Goal: Find specific page/section: Find specific page/section

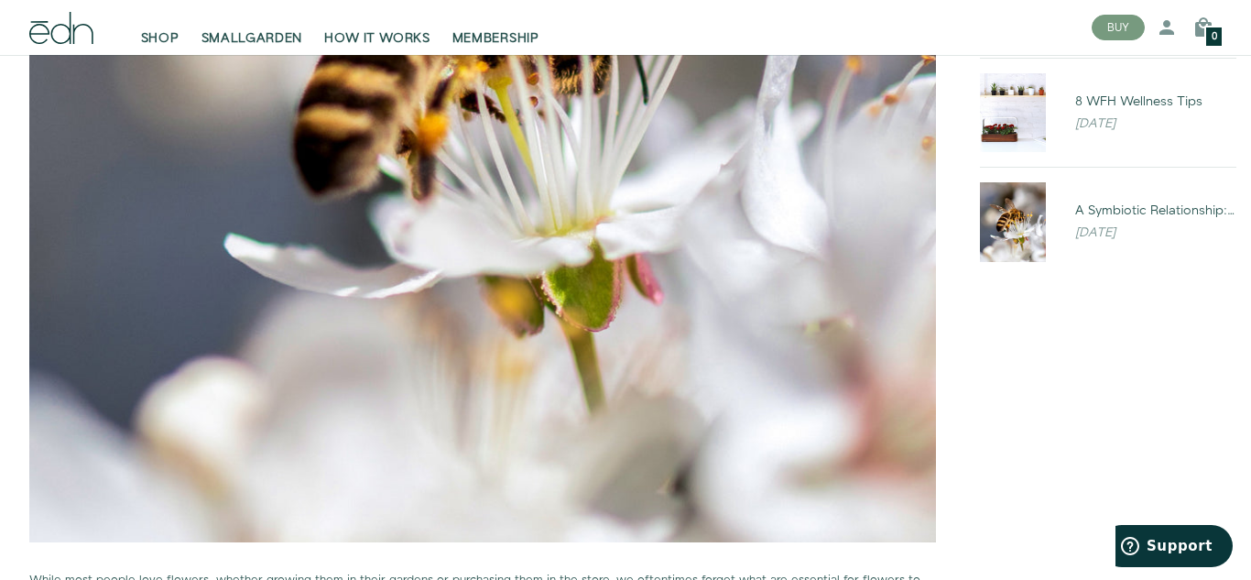
scroll to position [819, 0]
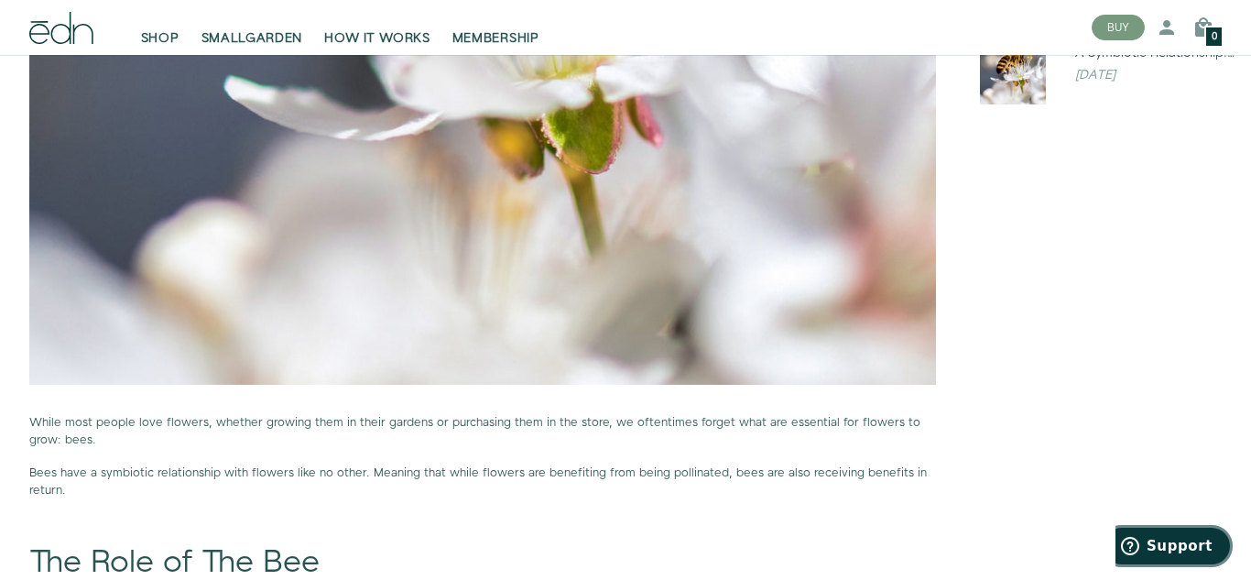
click at [1198, 557] on button "Support" at bounding box center [1167, 546] width 132 height 42
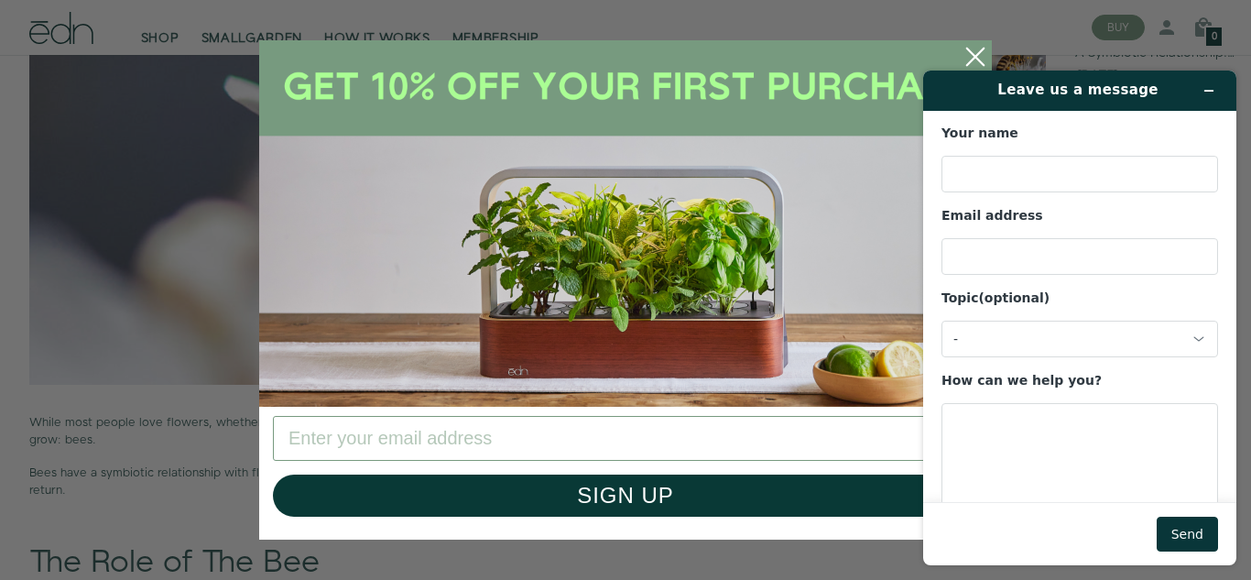
click at [1198, 557] on footer "Send" at bounding box center [1079, 533] width 313 height 63
click at [1211, 86] on icon "Minimize widget" at bounding box center [1208, 90] width 13 height 13
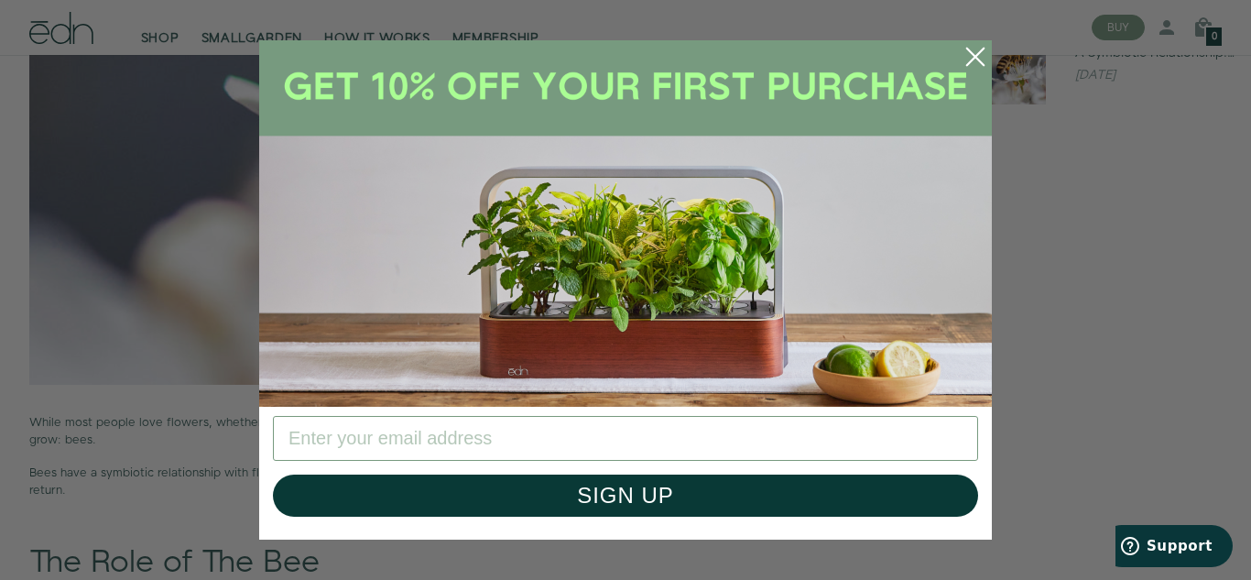
click at [975, 51] on circle "Close dialog" at bounding box center [975, 57] width 40 height 40
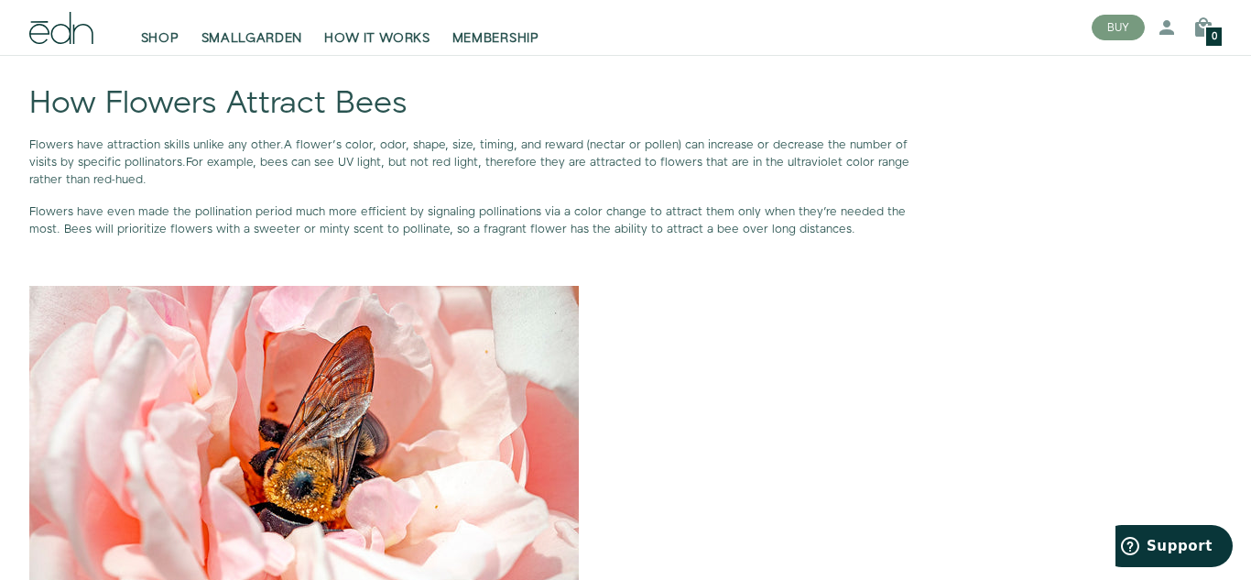
scroll to position [4858, 0]
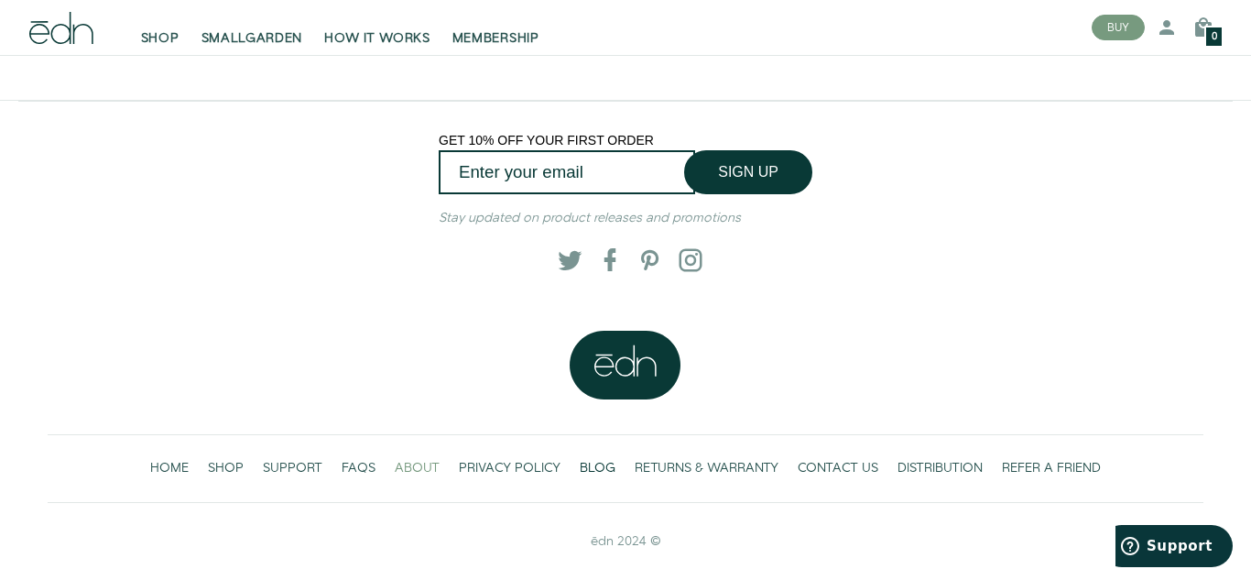
click at [433, 459] on span "ABOUT" at bounding box center [417, 468] width 45 height 18
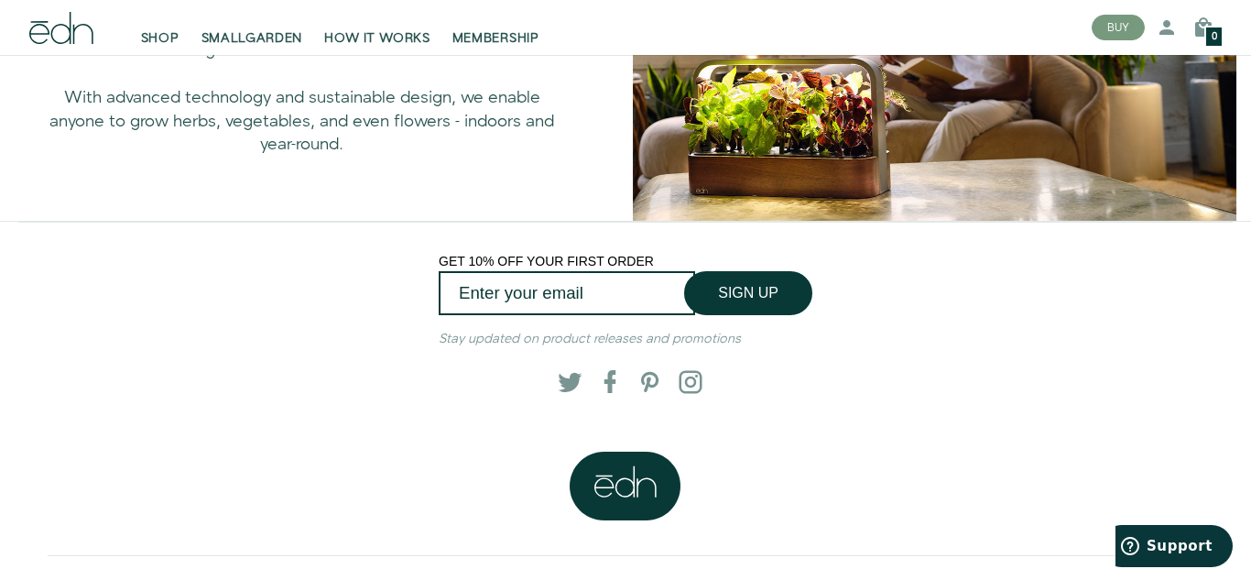
scroll to position [1442, 0]
